Goal: Transaction & Acquisition: Purchase product/service

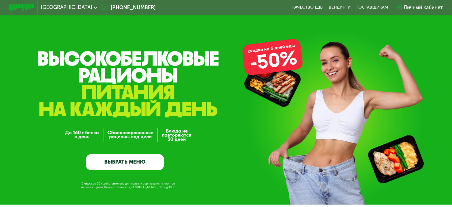
click at [138, 136] on div "GrowFood — доставка правильного питания ВЫБРАТЬ МЕНЮ" at bounding box center [125, 120] width 78 height 97
drag, startPoint x: 133, startPoint y: 161, endPoint x: 137, endPoint y: 158, distance: 5.2
click at [134, 161] on link "ВЫБРАТЬ МЕНЮ" at bounding box center [125, 162] width 78 height 16
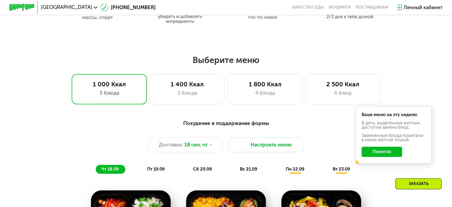
scroll to position [397, 0]
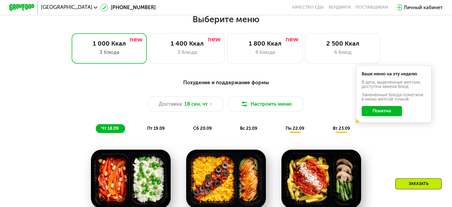
click at [371, 106] on button "Понятно" at bounding box center [382, 111] width 40 height 10
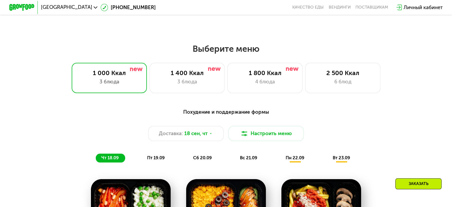
scroll to position [367, 0]
click at [205, 78] on div "3 блюда" at bounding box center [187, 81] width 62 height 7
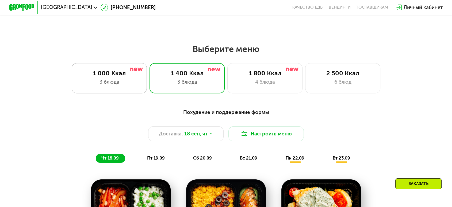
click at [141, 71] on div "1 000 Ккал" at bounding box center [109, 72] width 62 height 7
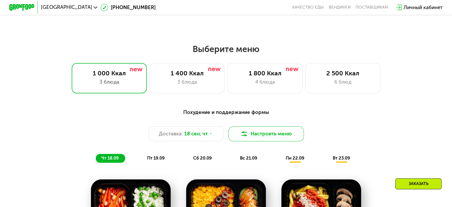
click at [278, 126] on button "Настроить меню" at bounding box center [266, 133] width 75 height 15
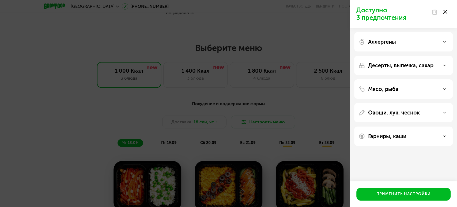
click at [445, 43] on div "Аллергены" at bounding box center [403, 42] width 90 height 6
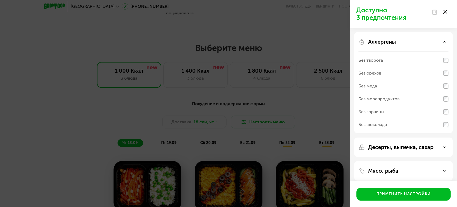
click at [445, 43] on div "Аллергены" at bounding box center [403, 42] width 90 height 6
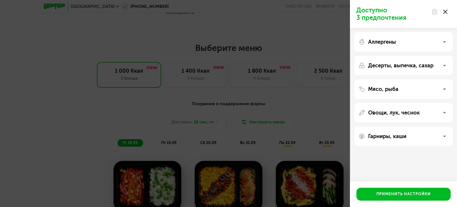
click at [445, 41] on icon at bounding box center [444, 41] width 3 height 3
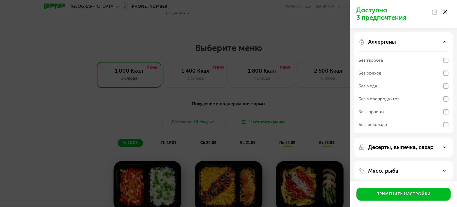
click at [444, 42] on icon at bounding box center [444, 41] width 3 height 3
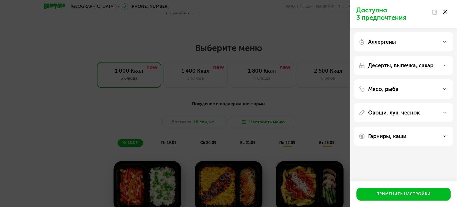
click at [445, 66] on icon at bounding box center [444, 65] width 3 height 3
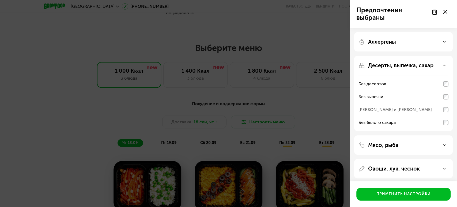
drag, startPoint x: 445, startPoint y: 65, endPoint x: 388, endPoint y: 73, distance: 57.6
click at [445, 64] on icon at bounding box center [444, 65] width 3 height 3
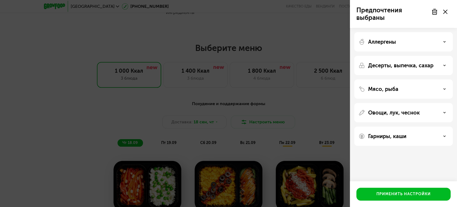
click at [78, 119] on div "Предпочтения выбраны Аллергены Десерты, выпечка, сахар Мясо, рыба Овощи, лук, ч…" at bounding box center [228, 103] width 457 height 207
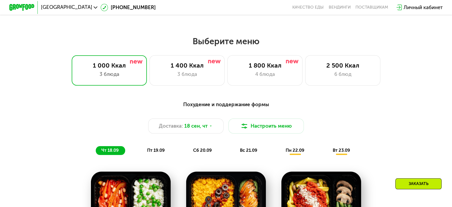
scroll to position [426, 0]
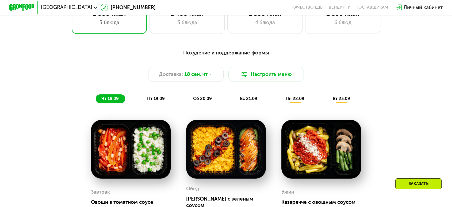
click at [165, 96] on span "пт 19.09" at bounding box center [156, 98] width 18 height 5
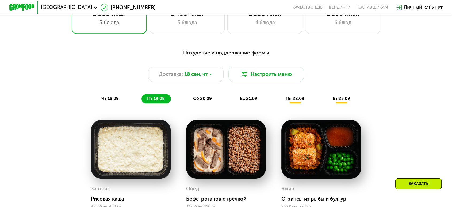
click at [209, 96] on span "сб 20.09" at bounding box center [202, 98] width 19 height 5
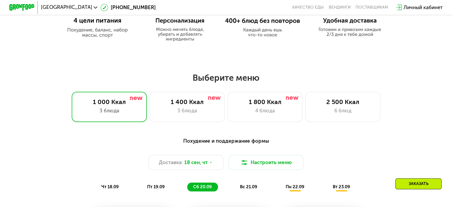
scroll to position [367, 0]
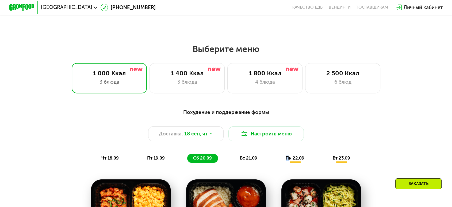
click at [286, 155] on span "пн 22.09" at bounding box center [295, 157] width 19 height 5
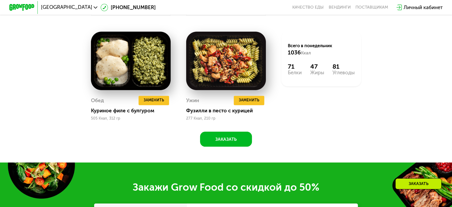
scroll to position [714, 0]
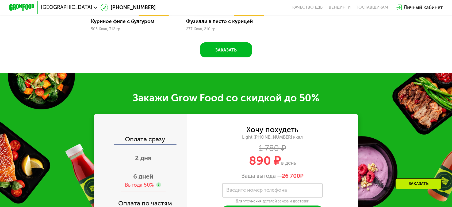
click at [154, 181] on div "Выгода 50%" at bounding box center [139, 184] width 29 height 7
